Goal: Use online tool/utility: Use online tool/utility

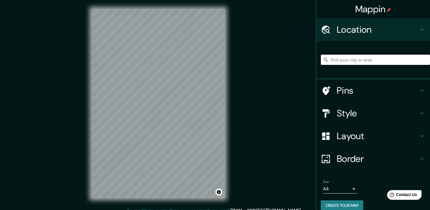
click at [349, 60] on input "Pick your city or area" at bounding box center [375, 60] width 109 height 10
paste input "[GEOGRAPHIC_DATA]"
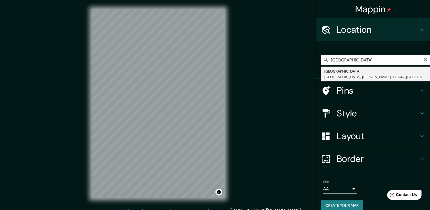
type input "[GEOGRAPHIC_DATA], [GEOGRAPHIC_DATA], Presnenskiy, 123242, [GEOGRAPHIC_DATA]"
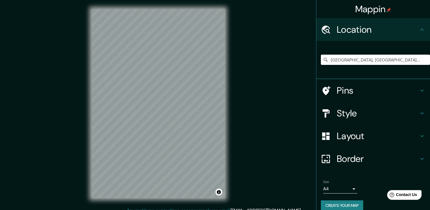
click at [355, 135] on h4 "Layout" at bounding box center [377, 135] width 82 height 11
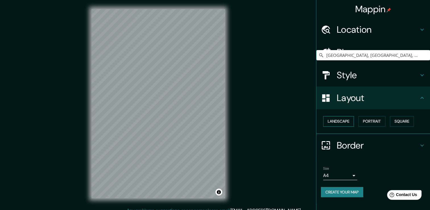
click at [349, 120] on button "Landscape" at bounding box center [338, 121] width 31 height 11
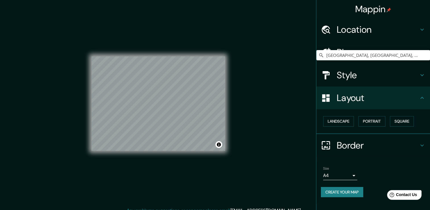
click at [374, 77] on h4 "Style" at bounding box center [377, 74] width 82 height 11
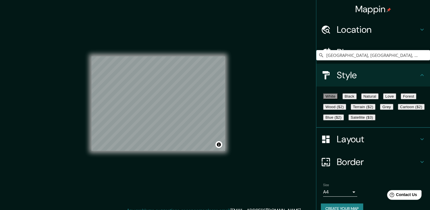
click at [356, 96] on button "Black" at bounding box center [349, 96] width 14 height 6
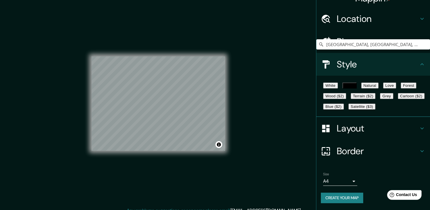
click at [348, 156] on h4 "Border" at bounding box center [377, 150] width 82 height 11
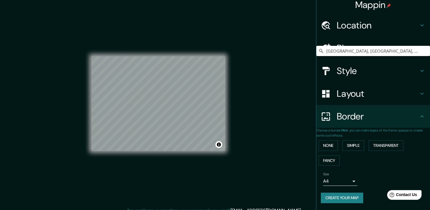
scroll to position [9, 0]
click at [374, 140] on button "Transparent" at bounding box center [385, 145] width 35 height 11
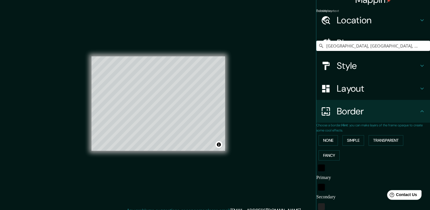
scroll to position [38, 0]
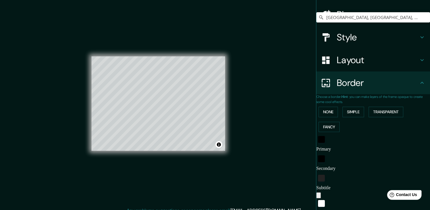
drag, startPoint x: 350, startPoint y: 147, endPoint x: 325, endPoint y: 147, distance: 25.6
click at [325, 147] on input "Primary" at bounding box center [373, 148] width 114 height 9
type input "226"
type input "38"
drag, startPoint x: 350, startPoint y: 163, endPoint x: 325, endPoint y: 163, distance: 25.0
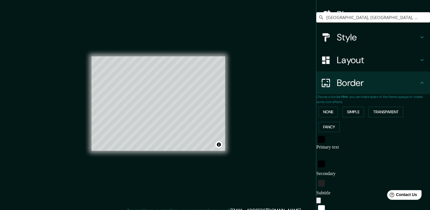
click at [325, 169] on input "Secondary" at bounding box center [373, 173] width 114 height 9
type input "E"
type input "226"
type input "38"
type input "ED"
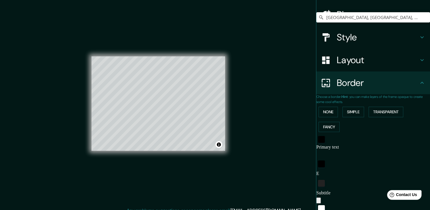
type input "226"
type input "38"
type input "EDI"
type input "226"
type input "38"
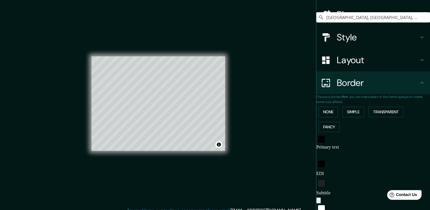
type input "EDIF"
type input "226"
type input "38"
type input "EDIFI"
type input "226"
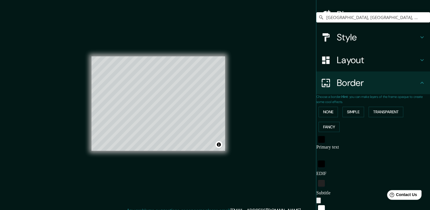
type input "38"
type input "EDIFIC"
type input "226"
type input "38"
type input "EDIFICI"
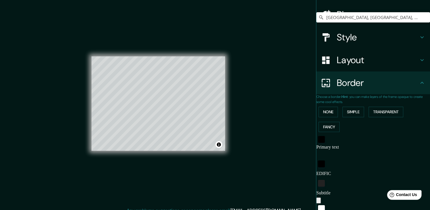
type input "226"
type input "38"
type input "EDIFICIO"
type input "226"
type input "38"
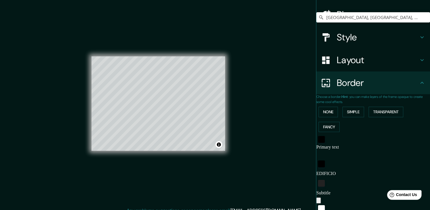
type input "EDIFICIO"
type input "226"
type input "38"
type input "EDIFICIO N"
type input "226"
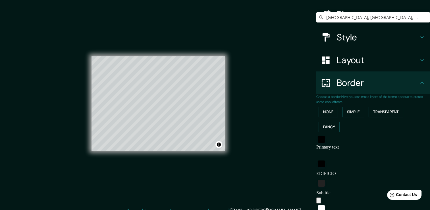
type input "38"
type input "EDIFICIO NA"
type input "226"
type input "38"
type input "EDIFICIO NAR"
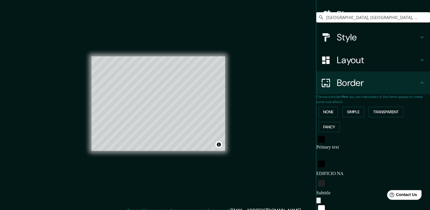
type input "226"
type input "38"
type input "EDIFICIO NARK"
type input "226"
type input "38"
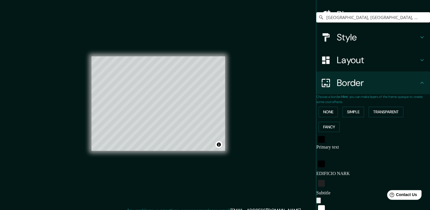
type input "EDIFICIO NARKO"
type input "226"
type input "38"
type input "EDIFICIO NARKOM"
type input "226"
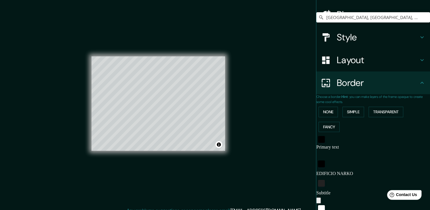
type input "38"
type input "EDIFICIO NARKOMF"
type input "226"
type input "38"
type input "EDIFICIO NARKOMFI"
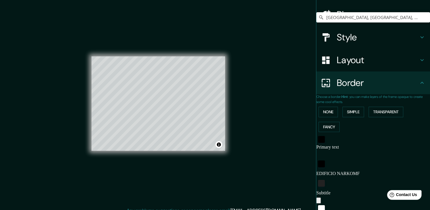
type input "226"
type input "38"
type input "EDIFICIO NARKOMFIN"
type input "226"
type input "38"
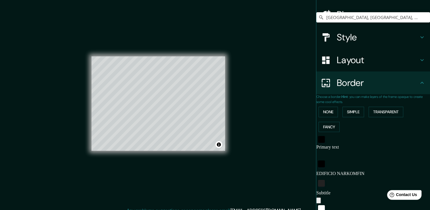
type input "EDIFICIO NARKOMFIN"
drag, startPoint x: 347, startPoint y: 178, endPoint x: 323, endPoint y: 179, distance: 24.4
click at [323, 179] on div "Subtitle Subtitle" at bounding box center [373, 187] width 114 height 19
type input "M"
type input "226"
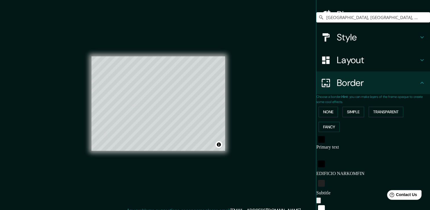
type input "38"
type input "MO"
type input "226"
type input "38"
type input "MOS"
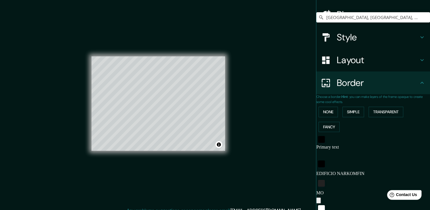
type input "226"
type input "38"
type input "MOSC"
type input "226"
type input "38"
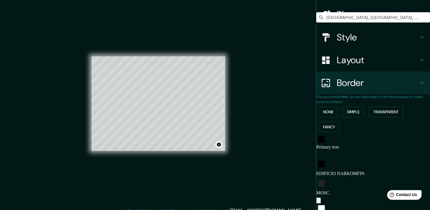
type input "MOSCU"
type input "226"
type input "38"
type input "MOSCU,"
type input "226"
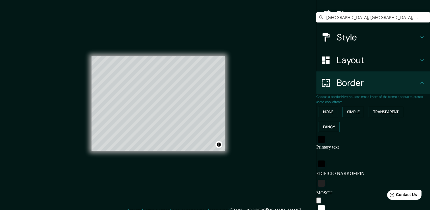
type input "38"
type input "MOSCU,"
type input "226"
type input "38"
type input "[PERSON_NAME]"
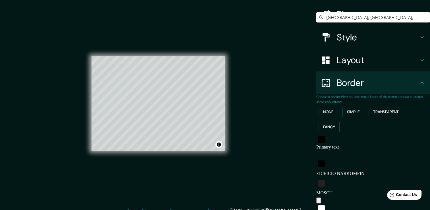
type input "226"
type input "38"
type input "MOSCU, RU"
type input "226"
type input "38"
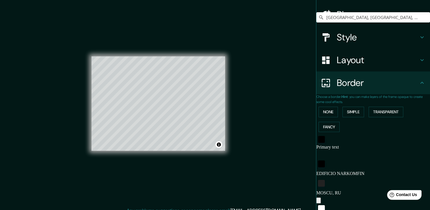
type input "MOSCU, [GEOGRAPHIC_DATA]"
type input "226"
type input "38"
type input "MOSCU, [GEOGRAPHIC_DATA]"
type input "226"
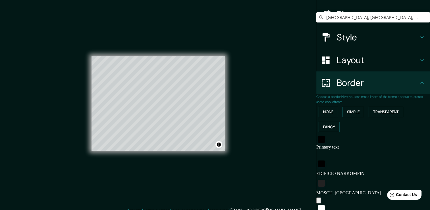
type input "38"
type input "MOSCU, [GEOGRAPHIC_DATA]"
type input "226"
type input "38"
type input "MOSCU, [GEOGRAPHIC_DATA]"
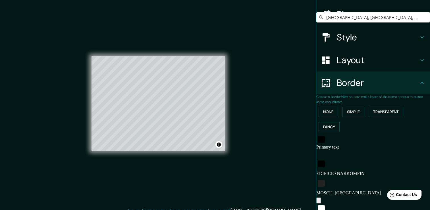
type input "226"
type input "38"
click at [356, 188] on input "MOSCU, [GEOGRAPHIC_DATA]" at bounding box center [373, 192] width 114 height 9
click at [351, 188] on input "MOSCU, [GEOGRAPHIC_DATA]" at bounding box center [373, 192] width 114 height 9
drag, startPoint x: 349, startPoint y: 179, endPoint x: 333, endPoint y: 180, distance: 16.2
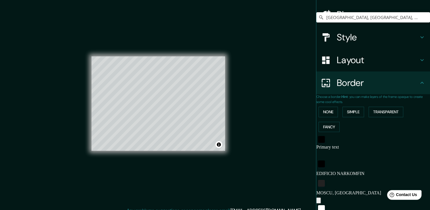
click at [333, 188] on input "MOSCU, [GEOGRAPHIC_DATA]" at bounding box center [373, 192] width 114 height 9
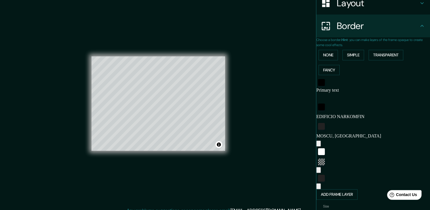
type input "226"
type input "MOSCU, [GEOGRAPHIC_DATA]"
click at [325, 148] on div "white" at bounding box center [321, 151] width 7 height 7
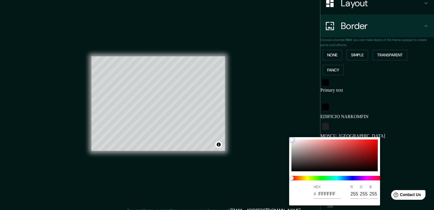
type input "226"
type input "38"
type input "B1B0B0"
type input "177"
type input "176"
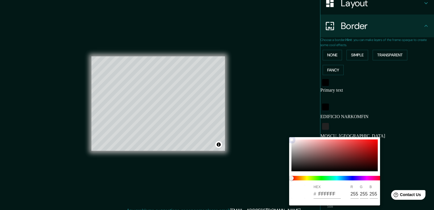
type input "176"
type input "226"
type input "38"
type input "ACABAB"
type input "172"
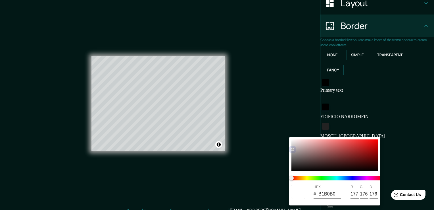
type input "171"
type input "226"
type input "38"
type input "AAA9A9"
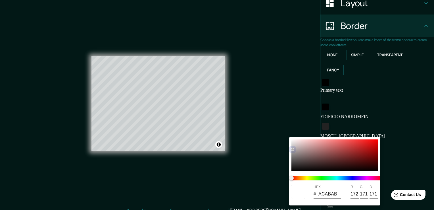
type input "170"
type input "169"
type input "226"
type input "38"
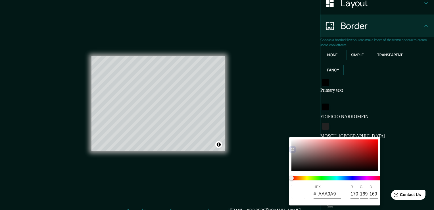
type input "A8A7A7"
type input "168"
type input "167"
type input "226"
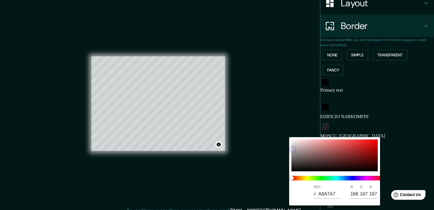
type input "38"
type input "A5A4A4"
type input "165"
type input "164"
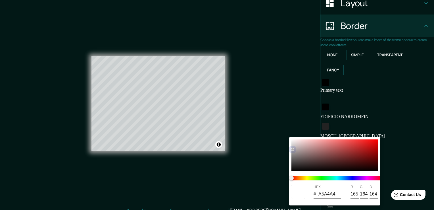
type input "226"
type input "38"
type input "A1A0A0"
type input "161"
type input "160"
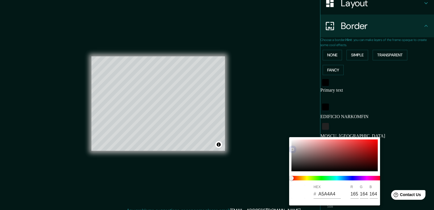
type input "160"
type input "226"
type input "38"
type input "9C9B9B"
type input "156"
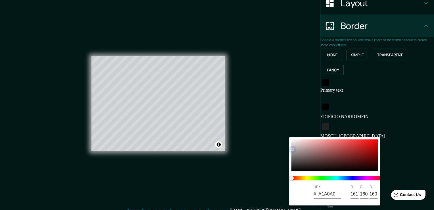
type input "155"
type input "226"
type input "38"
type input "9A9999"
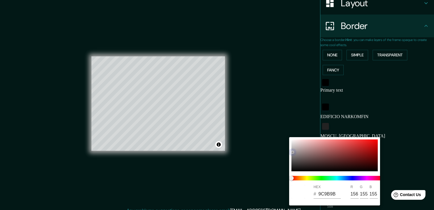
type input "154"
type input "153"
type input "226"
type input "38"
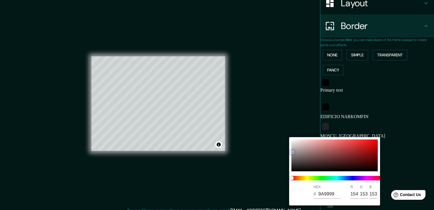
type input "959494"
type input "149"
type input "148"
type input "226"
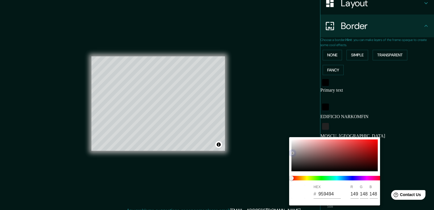
type input "38"
type input "8E8D8D"
type input "142"
type input "141"
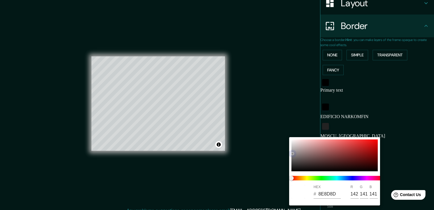
drag, startPoint x: 292, startPoint y: 142, endPoint x: 292, endPoint y: 153, distance: 10.8
click at [292, 153] on div at bounding box center [334, 155] width 86 height 32
type input "226"
type input "38"
click at [257, 125] on div at bounding box center [217, 105] width 434 height 210
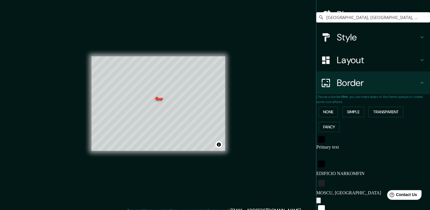
scroll to position [0, 0]
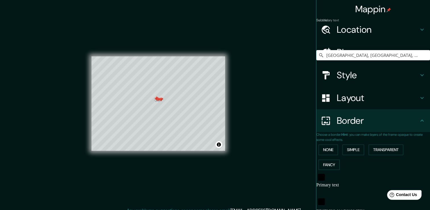
click at [368, 57] on h4 "Pins" at bounding box center [377, 52] width 82 height 11
type input "226"
type input "38"
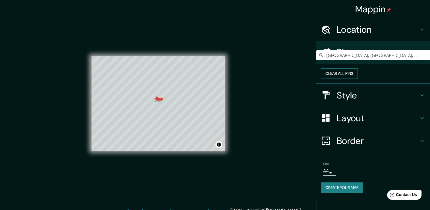
click at [357, 77] on button "Clear all pins" at bounding box center [339, 73] width 37 height 11
click at [280, 91] on div "Mappin Location [GEOGRAPHIC_DATA], [GEOGRAPHIC_DATA], [GEOGRAPHIC_DATA], 123242…" at bounding box center [215, 108] width 430 height 216
click at [357, 79] on button "Clear all pins" at bounding box center [339, 73] width 37 height 11
click at [351, 193] on button "Create your map" at bounding box center [342, 187] width 42 height 11
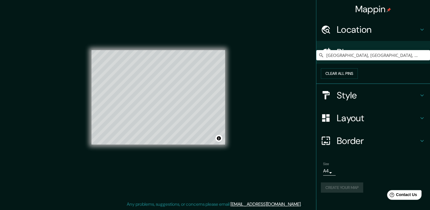
click at [355, 146] on h4 "Border" at bounding box center [377, 140] width 82 height 11
type input "226"
type input "38"
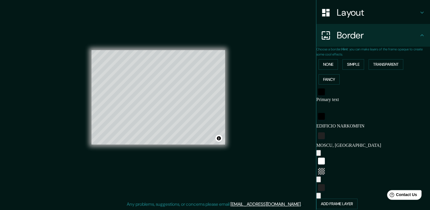
scroll to position [112, 0]
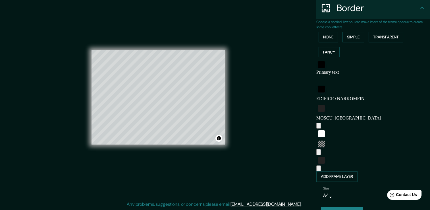
drag, startPoint x: 361, startPoint y: 103, endPoint x: 318, endPoint y: 103, distance: 43.4
click at [318, 103] on div "Subtitle MOSCU, [GEOGRAPHIC_DATA]" at bounding box center [373, 112] width 114 height 19
type input "226"
type input "38"
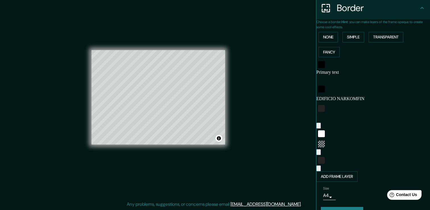
click at [337, 206] on button "Create your map" at bounding box center [342, 211] width 42 height 11
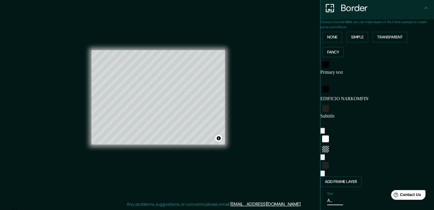
click at [324, 184] on body "Mappin Location [GEOGRAPHIC_DATA], [GEOGRAPHIC_DATA], [GEOGRAPHIC_DATA], 123242…" at bounding box center [217, 99] width 434 height 210
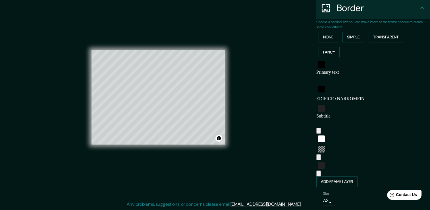
click at [371, 94] on input "EDIFICIO NARKOMFIN" at bounding box center [373, 98] width 114 height 9
drag, startPoint x: 370, startPoint y: 89, endPoint x: 317, endPoint y: 90, distance: 53.1
click at [317, 90] on div "Secondary text EDIFICIO NARKOMFIN" at bounding box center [373, 93] width 114 height 19
type input "226"
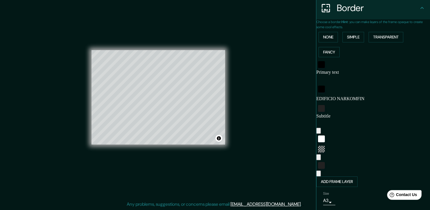
type input "38"
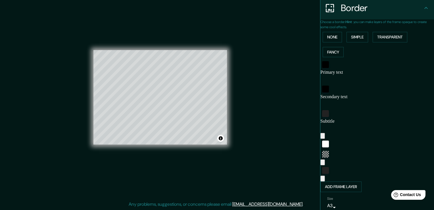
click at [323, 183] on body "Mappin Location [GEOGRAPHIC_DATA], [GEOGRAPHIC_DATA], [GEOGRAPHIC_DATA], 123242…" at bounding box center [217, 99] width 434 height 210
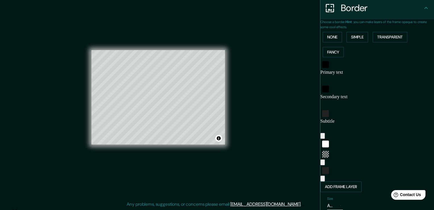
click at [327, 208] on li "A4" at bounding box center [220, 210] width 418 height 5
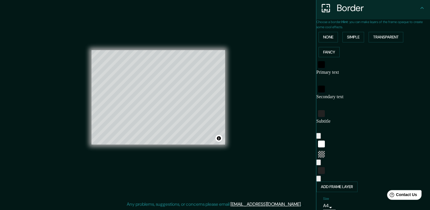
click at [348, 75] on input "Primary text" at bounding box center [373, 79] width 114 height 9
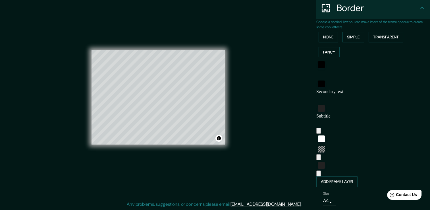
type input "[GEOGRAPHIC_DATA]"
type input "226"
type input "38"
click at [353, 74] on input "[GEOGRAPHIC_DATA]" at bounding box center [373, 74] width 114 height 9
drag, startPoint x: 357, startPoint y: 73, endPoint x: 308, endPoint y: 74, distance: 49.1
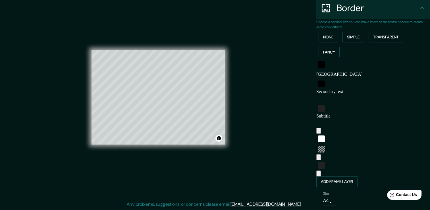
click at [308, 74] on div "Mappin Location [GEOGRAPHIC_DATA], [GEOGRAPHIC_DATA], [GEOGRAPHIC_DATA], 123242…" at bounding box center [215, 102] width 430 height 216
type input "226"
type input "38"
click at [388, 79] on div "Secondary text" at bounding box center [373, 91] width 114 height 24
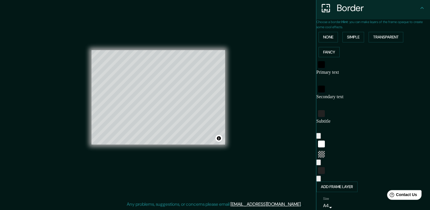
click at [318, 179] on icon "button" at bounding box center [318, 179] width 0 height 0
type input "226"
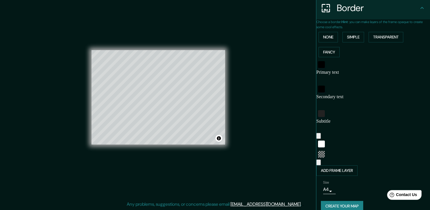
scroll to position [98, 0]
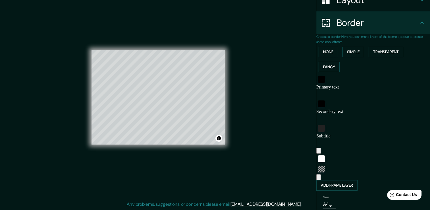
click at [318, 178] on icon "button" at bounding box center [318, 178] width 0 height 0
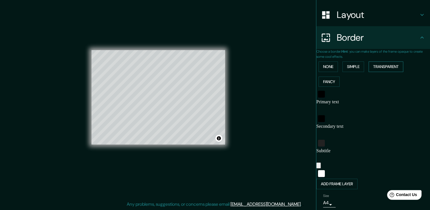
click at [377, 67] on button "Transparent" at bounding box center [385, 66] width 35 height 11
click at [358, 104] on input "Primary text" at bounding box center [373, 108] width 114 height 9
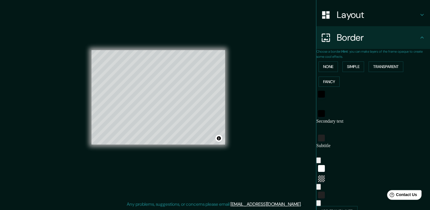
type input "B"
type input "226"
type input "38"
type input "B"
click at [396, 101] on div "Primary text B" at bounding box center [373, 98] width 114 height 19
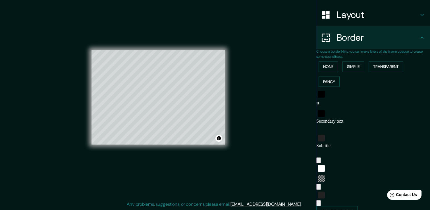
click at [354, 101] on input "B" at bounding box center [373, 103] width 114 height 9
type input "226"
type input "38"
click at [392, 97] on div "Primary text" at bounding box center [373, 98] width 114 height 19
click at [354, 124] on input "Secondary text" at bounding box center [373, 128] width 114 height 9
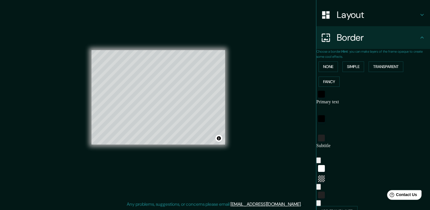
type input "L"
type input "226"
type input "38"
type input "L,"
type input "226"
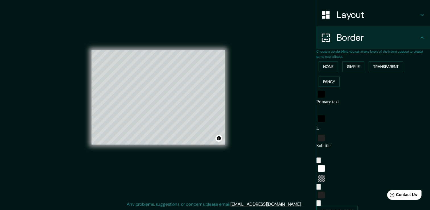
type input "38"
type input "L"
type input "226"
click at [384, 113] on div "Secondary text" at bounding box center [373, 125] width 114 height 24
click at [342, 153] on input "Subtitle" at bounding box center [373, 157] width 114 height 9
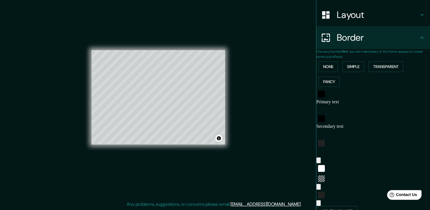
click at [380, 138] on div "Subtitle" at bounding box center [373, 147] width 114 height 19
click at [325, 170] on div "white" at bounding box center [321, 173] width 7 height 7
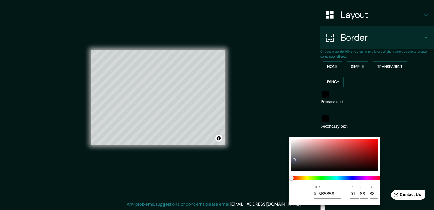
drag, startPoint x: 293, startPoint y: 143, endPoint x: 294, endPoint y: 160, distance: 16.8
click at [294, 160] on div at bounding box center [334, 155] width 86 height 32
click at [392, 109] on div at bounding box center [217, 105] width 434 height 210
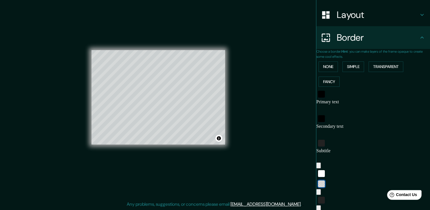
click at [325, 180] on div "color-55555544" at bounding box center [321, 183] width 7 height 7
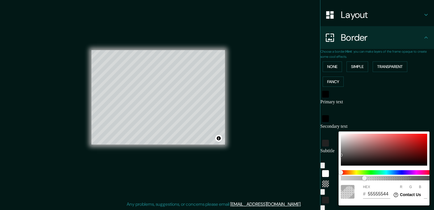
click at [346, 192] on div at bounding box center [348, 192] width 14 height 14
click at [301, 169] on div at bounding box center [217, 105] width 434 height 210
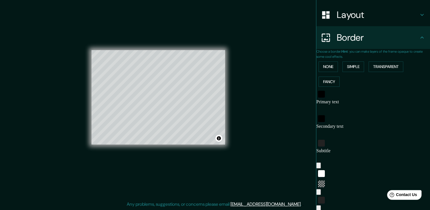
drag, startPoint x: 342, startPoint y: 156, endPoint x: 294, endPoint y: 158, distance: 47.7
click at [378, 67] on button "Transparent" at bounding box center [385, 66] width 35 height 11
click at [318, 193] on icon "button" at bounding box center [318, 193] width 0 height 0
click at [355, 69] on button "Simple" at bounding box center [353, 66] width 22 height 11
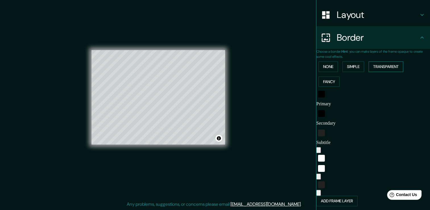
click at [376, 69] on button "Transparent" at bounding box center [385, 66] width 35 height 11
drag, startPoint x: 316, startPoint y: 158, endPoint x: 346, endPoint y: 158, distance: 29.8
drag, startPoint x: 344, startPoint y: 100, endPoint x: 305, endPoint y: 102, distance: 38.7
click at [306, 102] on div "Mappin Location [GEOGRAPHIC_DATA], [GEOGRAPHIC_DATA], [GEOGRAPHIC_DATA], 123242…" at bounding box center [215, 102] width 430 height 216
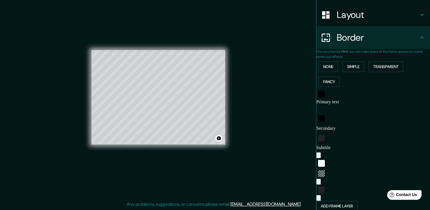
drag, startPoint x: 353, startPoint y: 116, endPoint x: 301, endPoint y: 117, distance: 52.0
click at [301, 117] on div "Mappin Location [GEOGRAPHIC_DATA], [GEOGRAPHIC_DATA], [GEOGRAPHIC_DATA], 123242…" at bounding box center [215, 102] width 430 height 216
drag, startPoint x: 348, startPoint y: 133, endPoint x: 304, endPoint y: 133, distance: 43.2
click at [304, 133] on div "Mappin Location [GEOGRAPHIC_DATA], [GEOGRAPHIC_DATA], [GEOGRAPHIC_DATA], 123242…" at bounding box center [215, 102] width 430 height 216
click at [264, 140] on div "Mappin Location [GEOGRAPHIC_DATA], [GEOGRAPHIC_DATA], [GEOGRAPHIC_DATA], 123242…" at bounding box center [215, 102] width 430 height 216
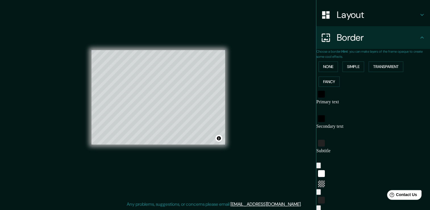
click at [318, 166] on icon "button" at bounding box center [318, 166] width 0 height 0
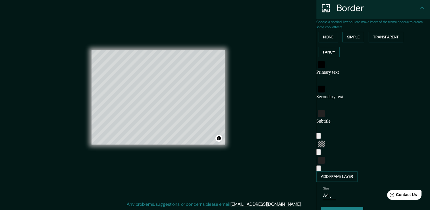
click at [337, 206] on button "Create your map" at bounding box center [342, 211] width 42 height 11
click at [321, 206] on button "Create your map" at bounding box center [342, 211] width 42 height 11
click at [321, 206] on div "Create your map" at bounding box center [373, 211] width 104 height 11
click at [318, 169] on icon "button" at bounding box center [318, 169] width 0 height 0
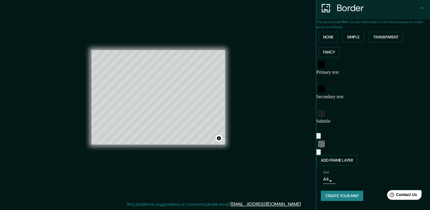
scroll to position [98, 0]
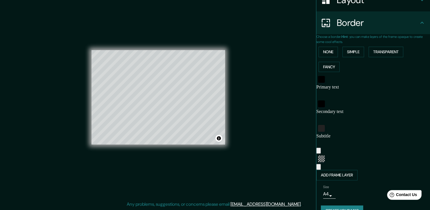
click at [318, 168] on icon "button" at bounding box center [318, 168] width 0 height 0
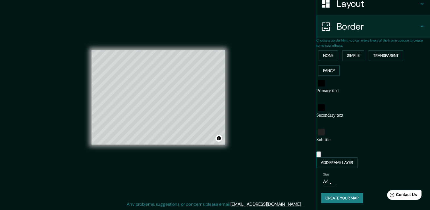
scroll to position [83, 0]
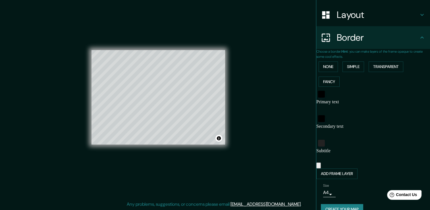
click at [346, 204] on button "Create your map" at bounding box center [342, 209] width 42 height 11
click at [352, 40] on h4 "Border" at bounding box center [377, 37] width 82 height 11
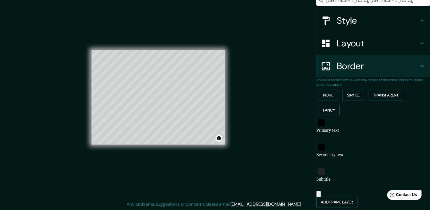
click at [355, 48] on h4 "Layout" at bounding box center [377, 42] width 82 height 11
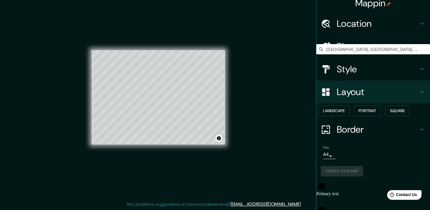
scroll to position [0, 0]
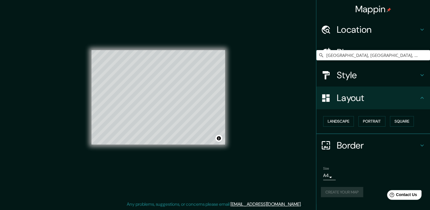
click at [382, 102] on h4 "Layout" at bounding box center [377, 97] width 82 height 11
click at [398, 122] on button "Square" at bounding box center [402, 121] width 24 height 11
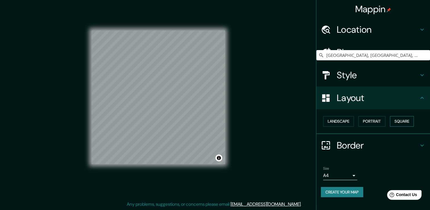
click at [398, 122] on button "Square" at bounding box center [402, 121] width 24 height 11
click at [339, 122] on button "Landscape" at bounding box center [338, 121] width 31 height 11
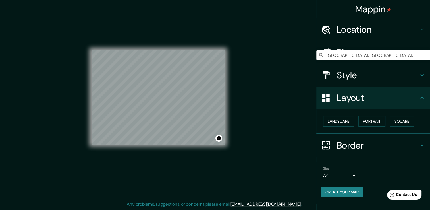
click at [375, 144] on h4 "Border" at bounding box center [377, 144] width 82 height 11
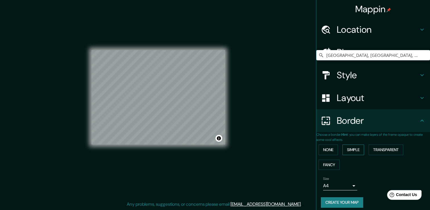
click at [353, 150] on button "Simple" at bounding box center [353, 149] width 22 height 11
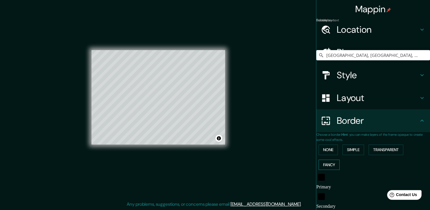
click at [333, 161] on button "Fancy" at bounding box center [328, 164] width 21 height 11
click at [330, 150] on button "None" at bounding box center [327, 149] width 19 height 11
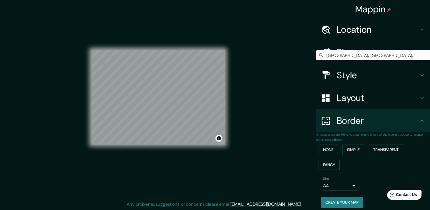
click at [368, 149] on div "None Simple Transparent Fancy" at bounding box center [373, 157] width 114 height 30
click at [373, 149] on button "Transparent" at bounding box center [385, 149] width 35 height 11
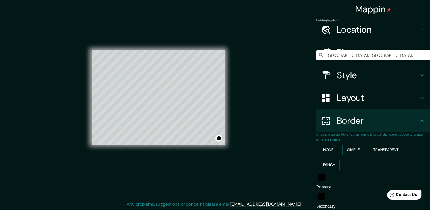
scroll to position [57, 0]
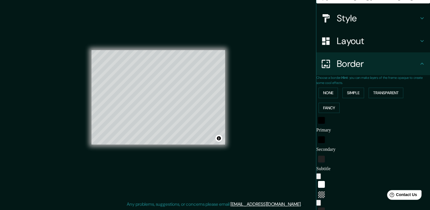
drag, startPoint x: 346, startPoint y: 128, endPoint x: 304, endPoint y: 128, distance: 42.9
click at [304, 128] on div "Mappin Location [GEOGRAPHIC_DATA], [GEOGRAPHIC_DATA], [GEOGRAPHIC_DATA], 123242…" at bounding box center [215, 102] width 430 height 216
drag, startPoint x: 354, startPoint y: 139, endPoint x: 310, endPoint y: 145, distance: 43.8
click at [316, 145] on div "Choose a border. Hint : you can make layers of the frame opaque to create some …" at bounding box center [373, 156] width 114 height 162
drag, startPoint x: 345, startPoint y: 157, endPoint x: 308, endPoint y: 163, distance: 37.4
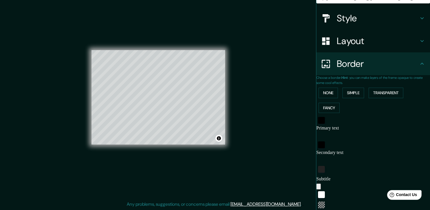
click at [316, 162] on div "Choose a border. Hint : you can make layers of the frame opaque to create some …" at bounding box center [373, 158] width 114 height 167
click at [325, 196] on div "white" at bounding box center [321, 199] width 7 height 7
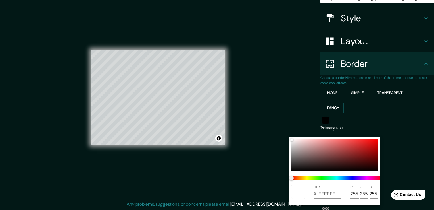
drag, startPoint x: 287, startPoint y: 140, endPoint x: 289, endPoint y: 143, distance: 3.6
click at [289, 143] on div "HEX # FFFFFF R 255 G 255 B 255" at bounding box center [217, 105] width 434 height 210
drag, startPoint x: 293, startPoint y: 140, endPoint x: 295, endPoint y: 157, distance: 17.4
click at [295, 157] on div at bounding box center [334, 155] width 86 height 32
click at [270, 155] on div at bounding box center [217, 105] width 434 height 210
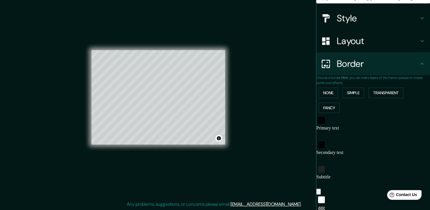
click at [322, 193] on icon "button" at bounding box center [321, 195] width 5 height 5
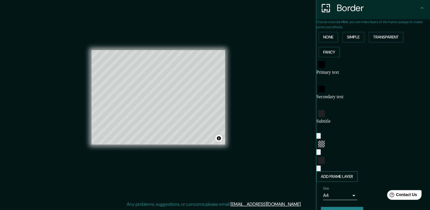
click at [342, 171] on button "Add frame layer" at bounding box center [336, 176] width 41 height 11
click at [318, 185] on icon "button" at bounding box center [318, 185] width 0 height 0
click at [347, 206] on button "Create your map" at bounding box center [342, 211] width 42 height 11
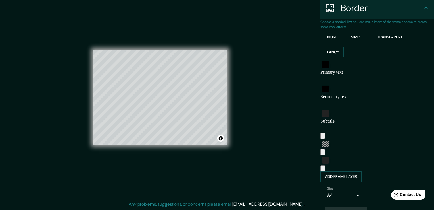
click at [351, 181] on body "Mappin Location [GEOGRAPHIC_DATA], [GEOGRAPHIC_DATA], [GEOGRAPHIC_DATA], 123242…" at bounding box center [217, 99] width 434 height 210
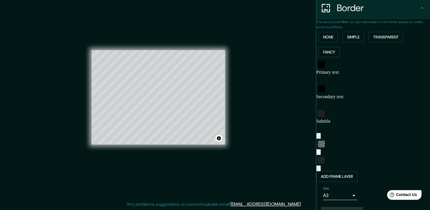
click at [346, 206] on div "Create your map" at bounding box center [373, 211] width 104 height 11
click at [345, 206] on div "Create your map" at bounding box center [373, 211] width 104 height 11
click at [348, 206] on button "Create your map" at bounding box center [342, 211] width 42 height 11
click at [348, 206] on div "Create your map" at bounding box center [373, 211] width 104 height 11
